Goal: Task Accomplishment & Management: Manage account settings

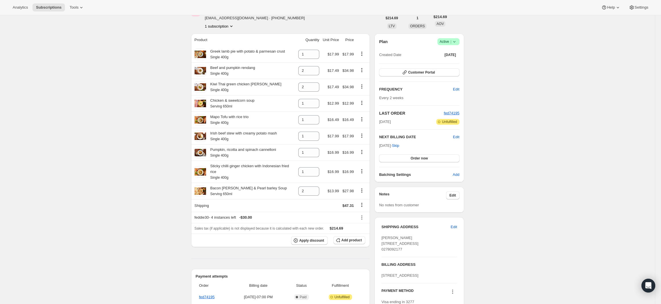
scroll to position [57, 0]
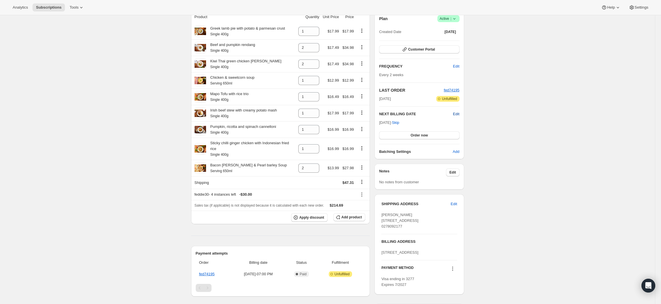
click at [459, 114] on span "Edit" at bounding box center [456, 114] width 6 height 6
click at [414, 124] on input "[DATE]" at bounding box center [419, 125] width 80 height 10
type input "[DATE]"
click at [410, 138] on button "Save" at bounding box center [419, 136] width 80 height 8
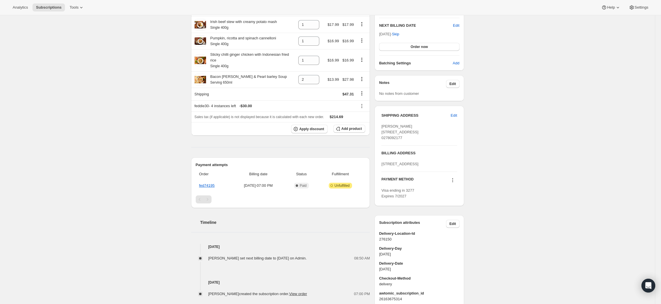
scroll to position [220, 0]
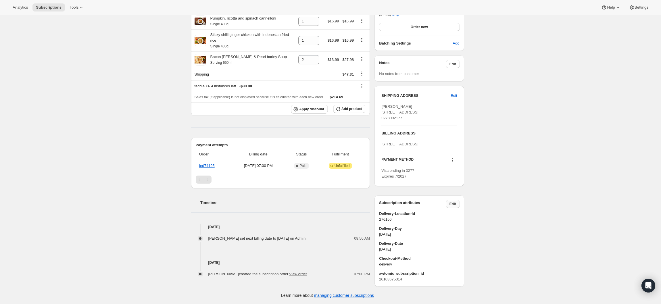
click at [459, 205] on button "Edit" at bounding box center [453, 204] width 14 height 8
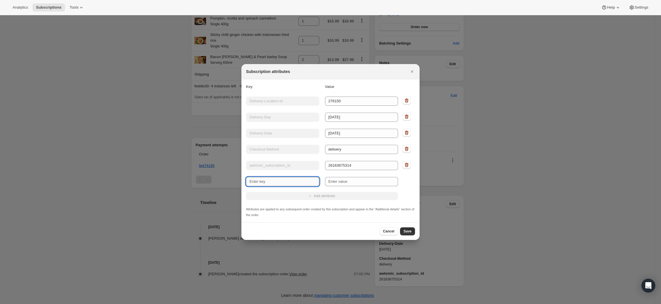
click at [315, 182] on input "New key" at bounding box center [282, 181] width 73 height 9
click at [479, 197] on div at bounding box center [330, 152] width 661 height 304
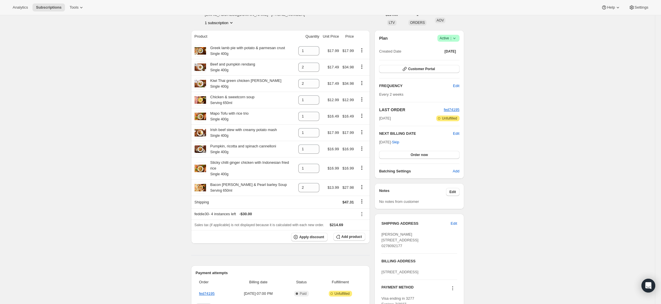
scroll to position [0, 0]
